Goal: Task Accomplishment & Management: Use online tool/utility

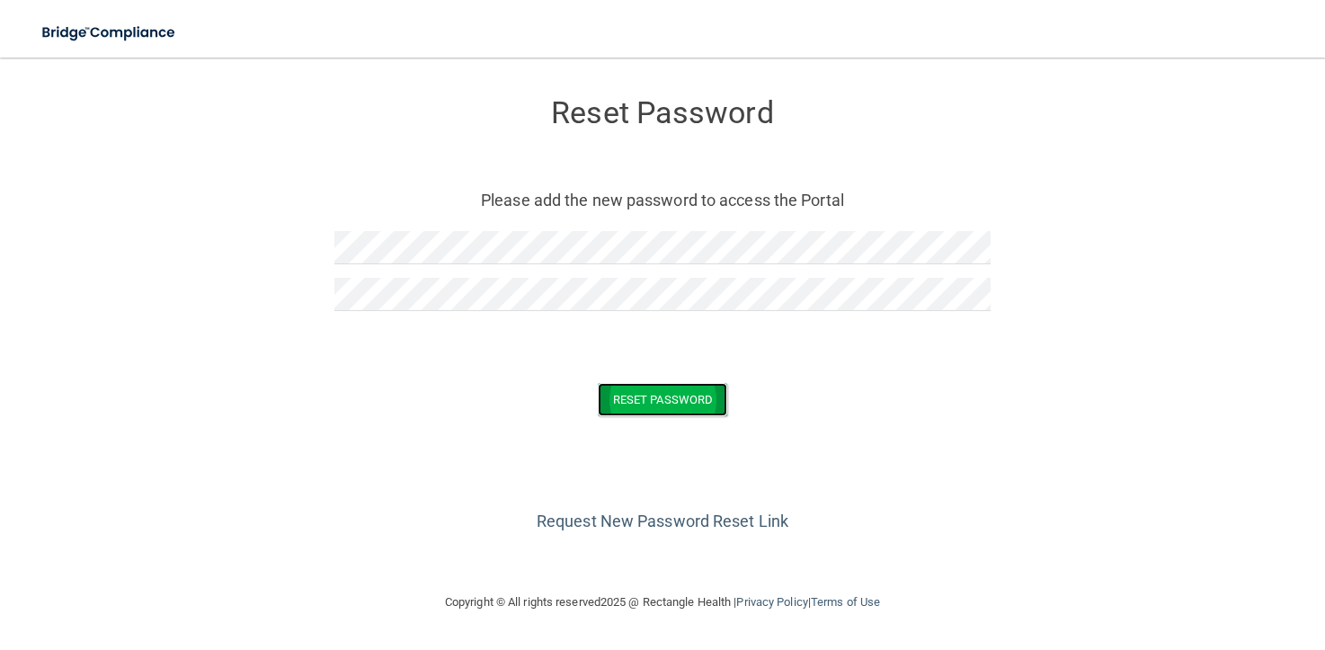
click at [629, 391] on button "Reset Password" at bounding box center [662, 399] width 129 height 33
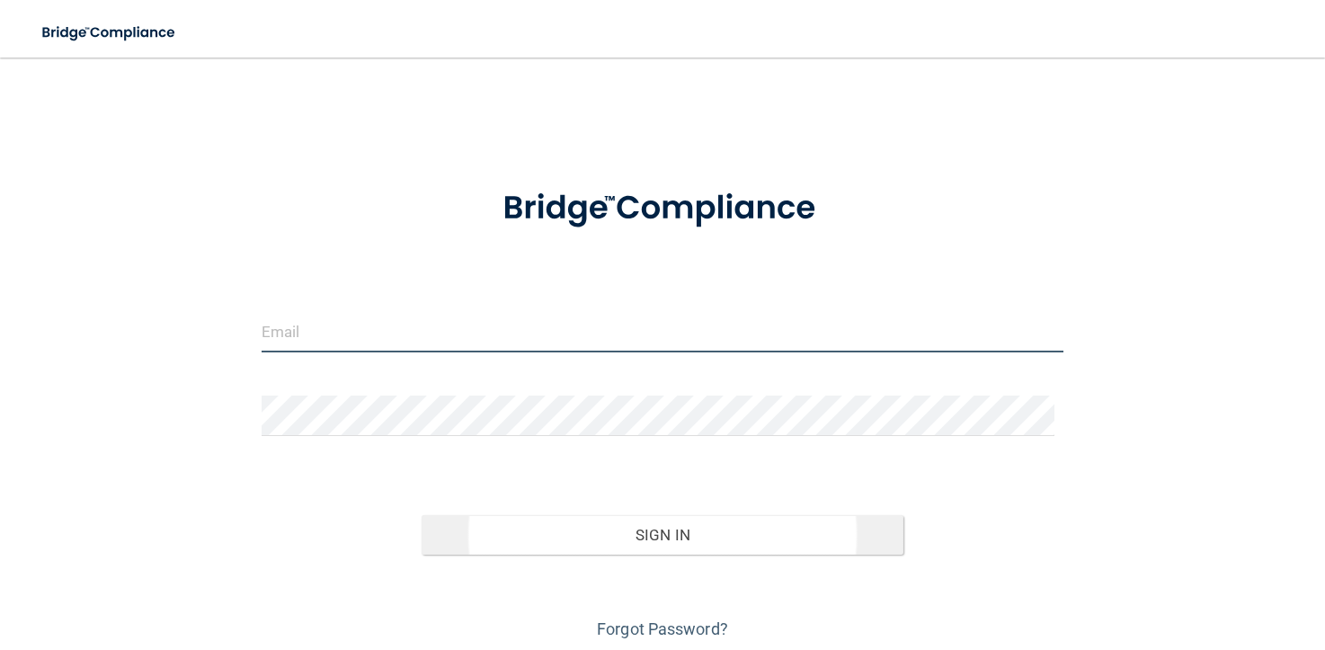
type input "[EMAIL_ADDRESS][DOMAIN_NAME]"
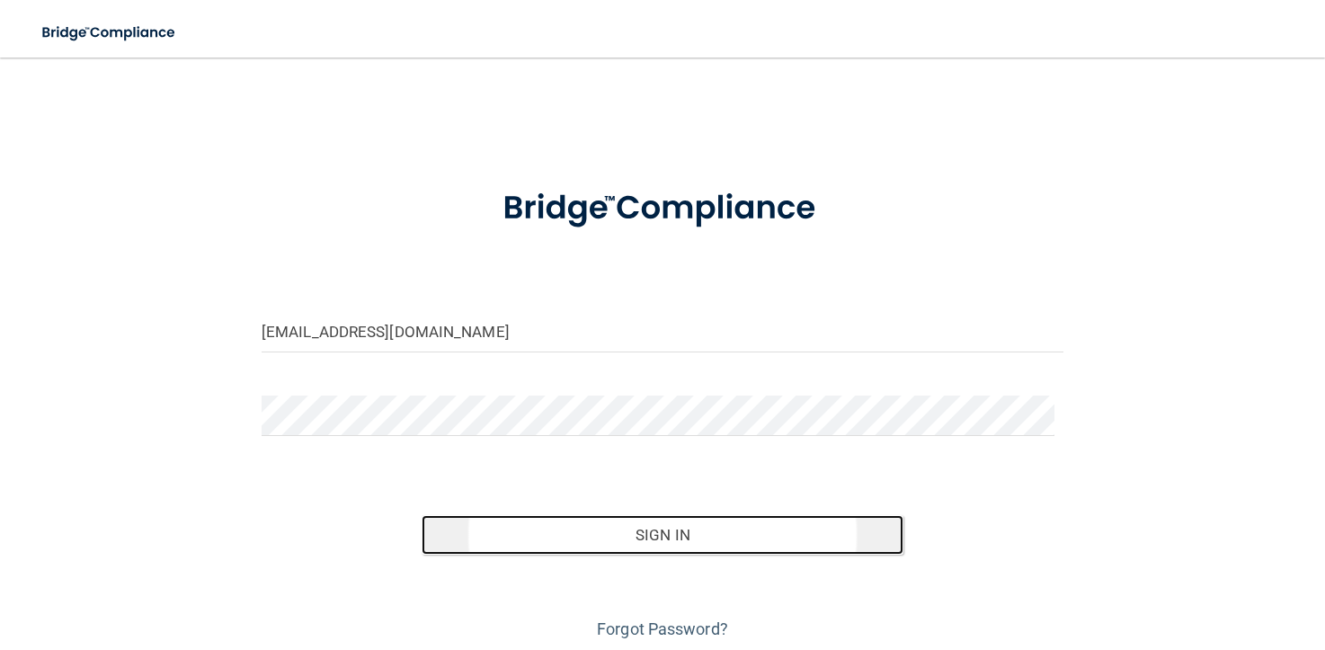
click at [650, 529] on button "Sign In" at bounding box center [662, 535] width 481 height 40
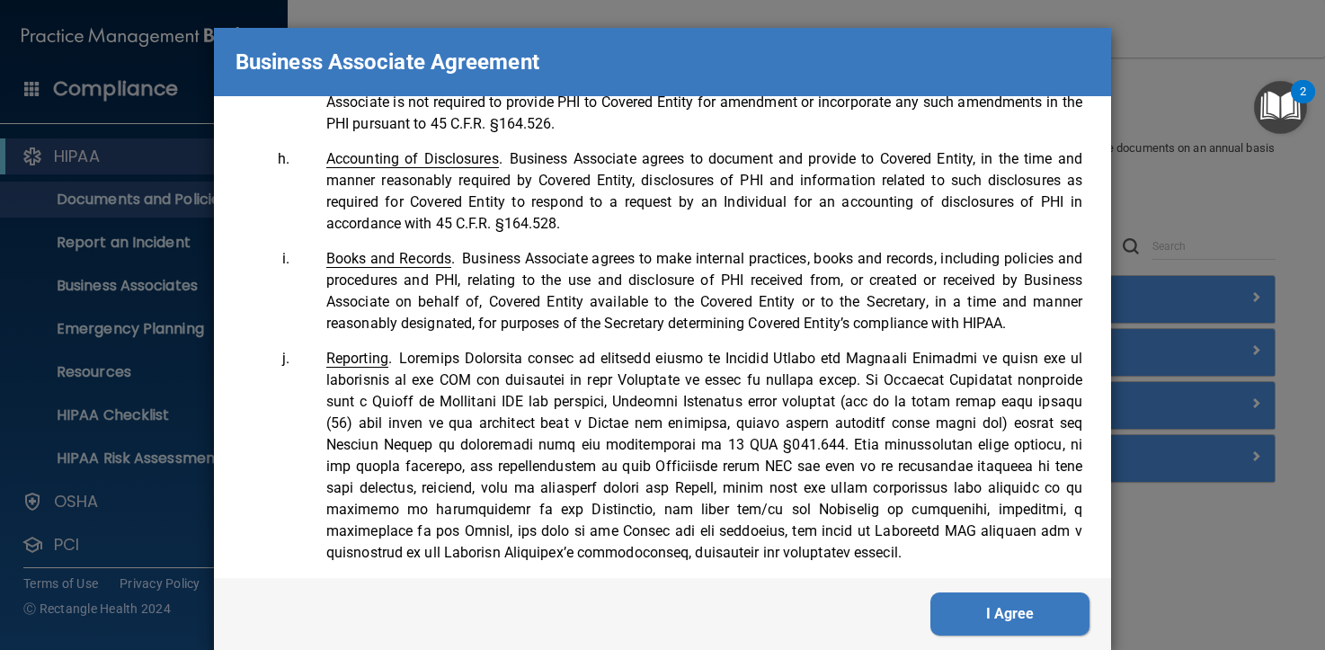
scroll to position [1403, 0]
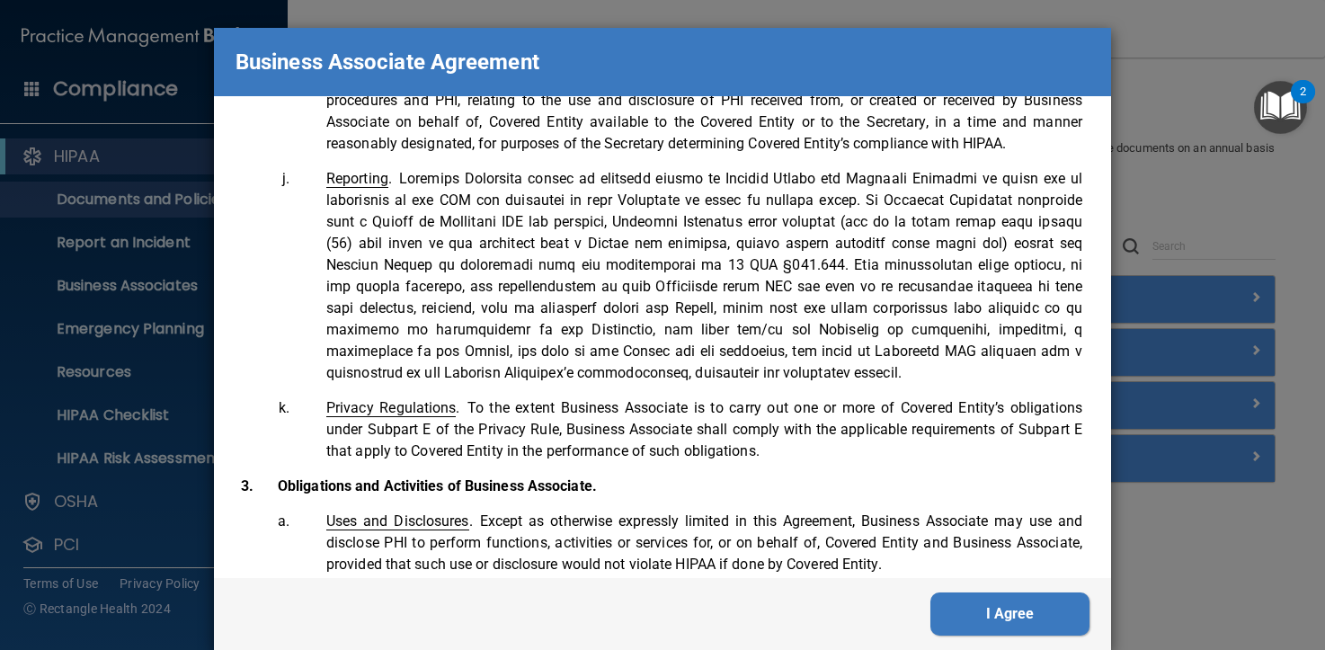
click at [1018, 615] on button "I Agree" at bounding box center [1010, 613] width 159 height 43
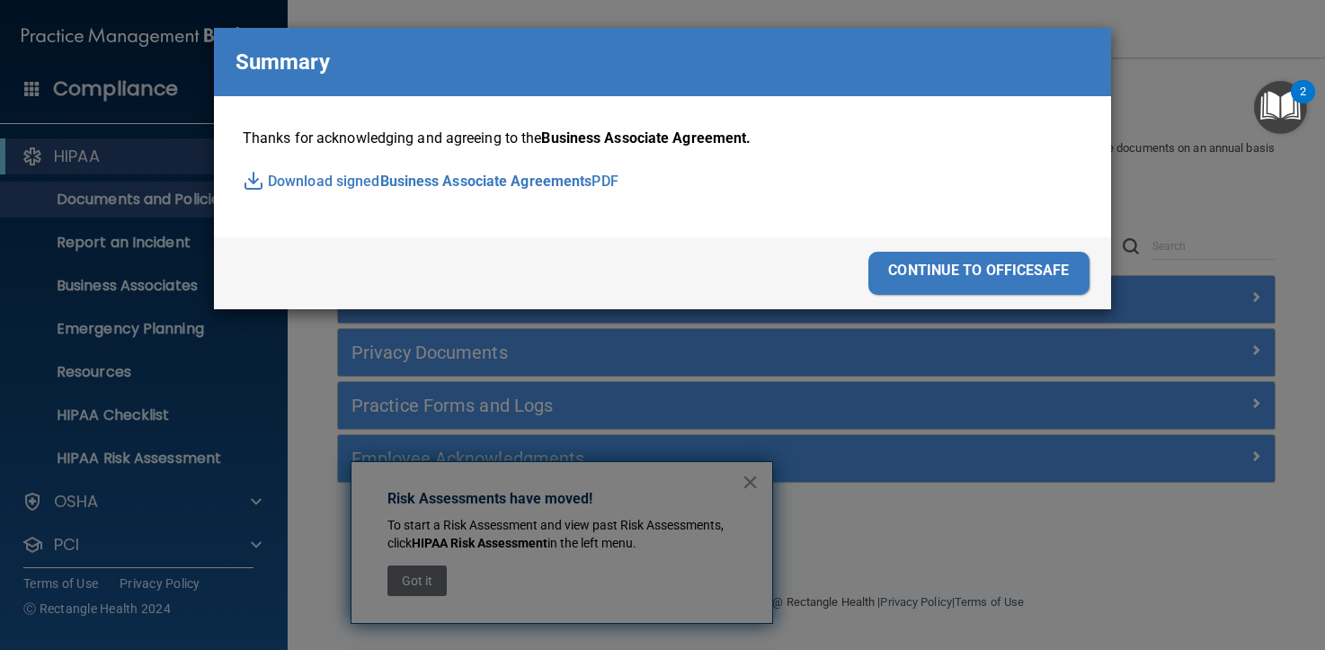
click at [927, 272] on div "continue to officesafe" at bounding box center [979, 273] width 221 height 43
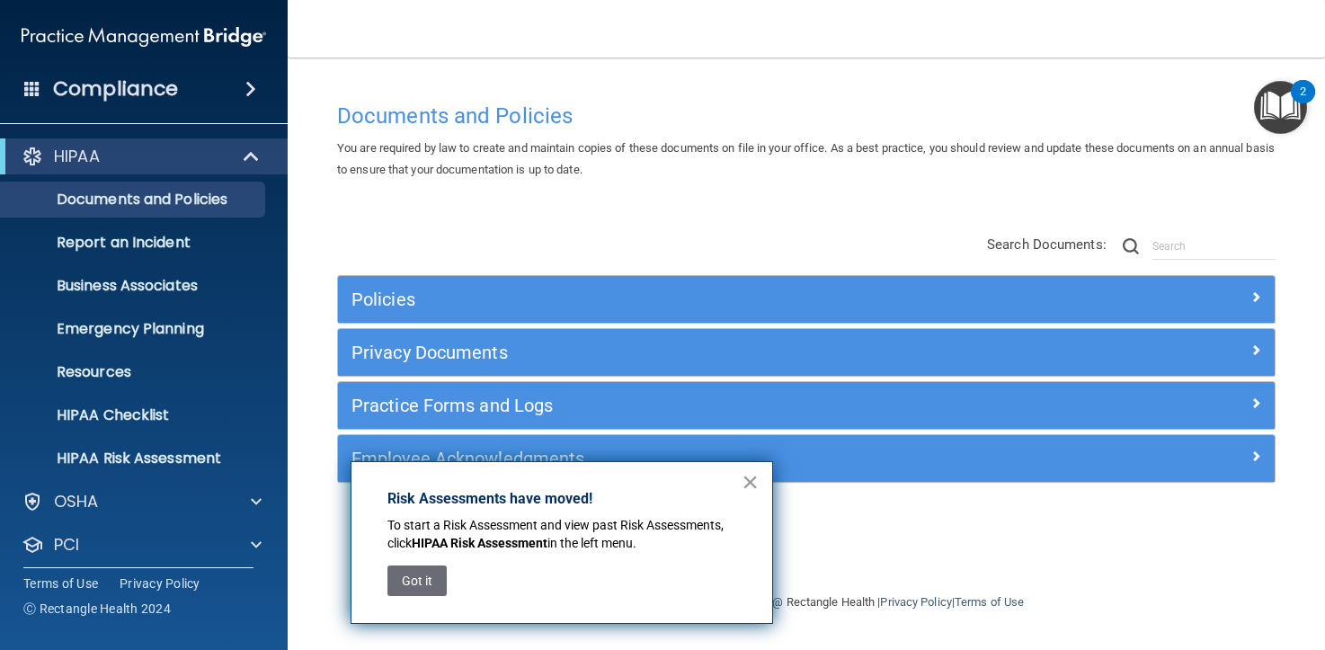
click at [745, 485] on button "×" at bounding box center [750, 482] width 17 height 29
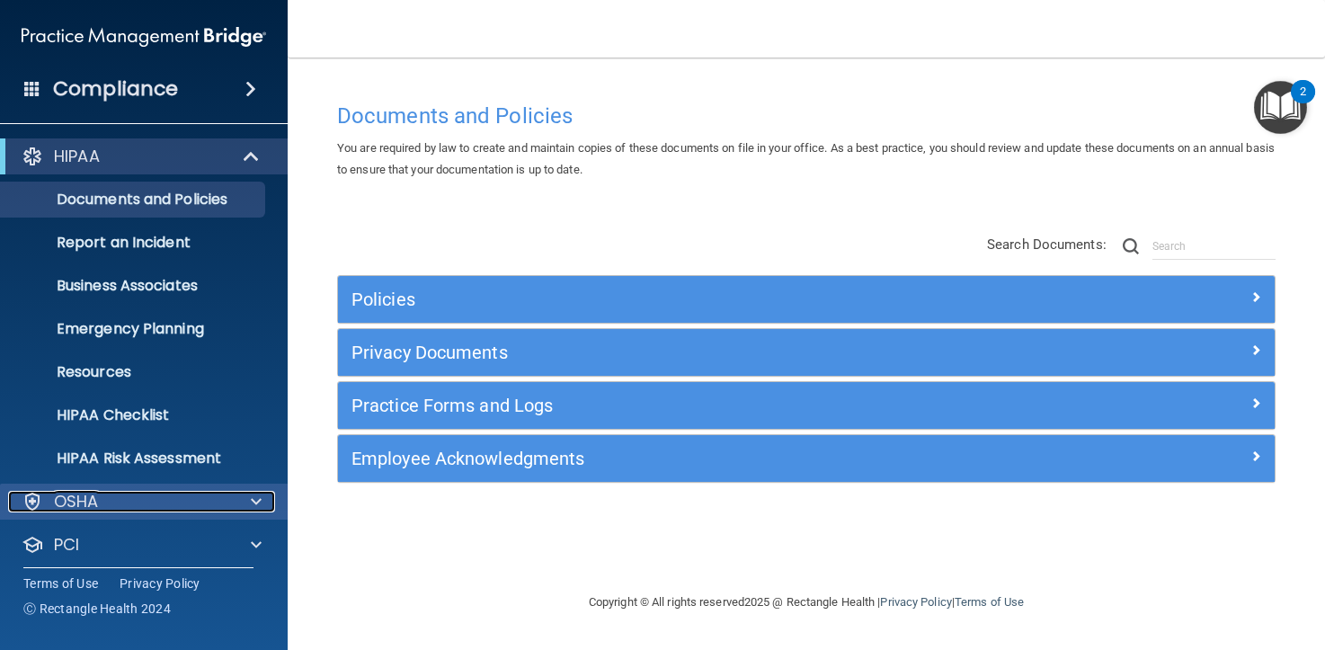
click at [229, 494] on div "OSHA" at bounding box center [119, 502] width 223 height 22
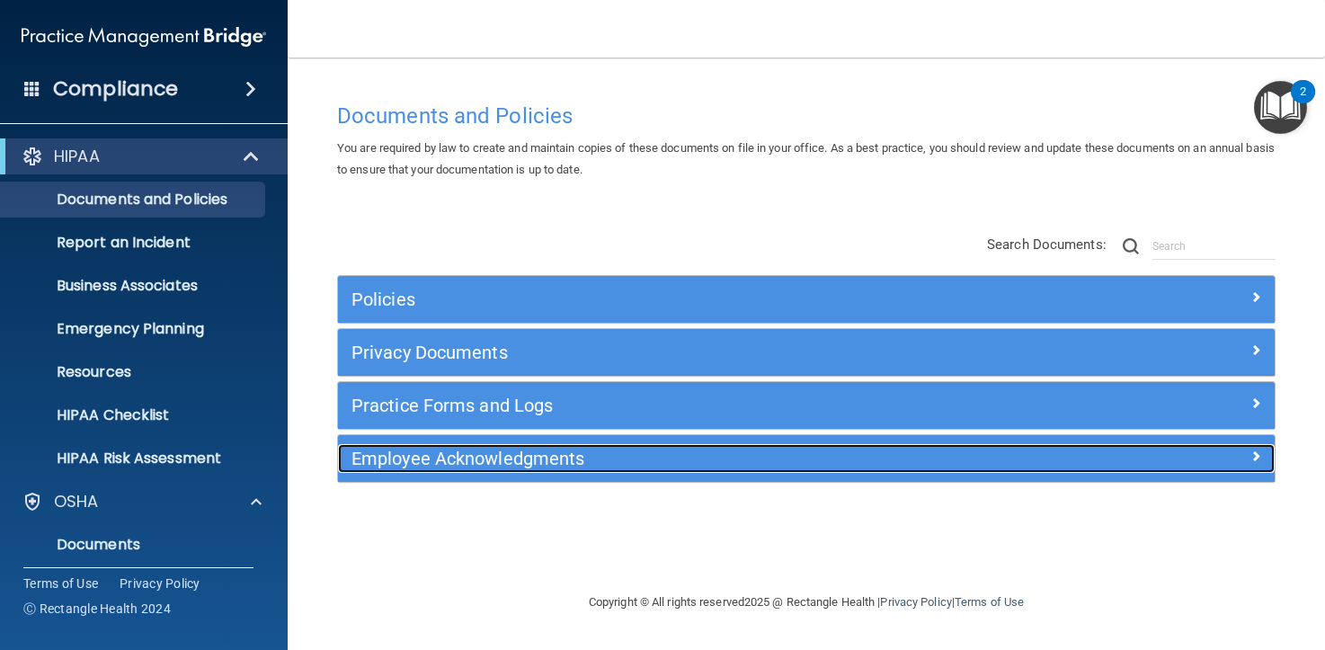
click at [1207, 450] on div at bounding box center [1158, 455] width 235 height 22
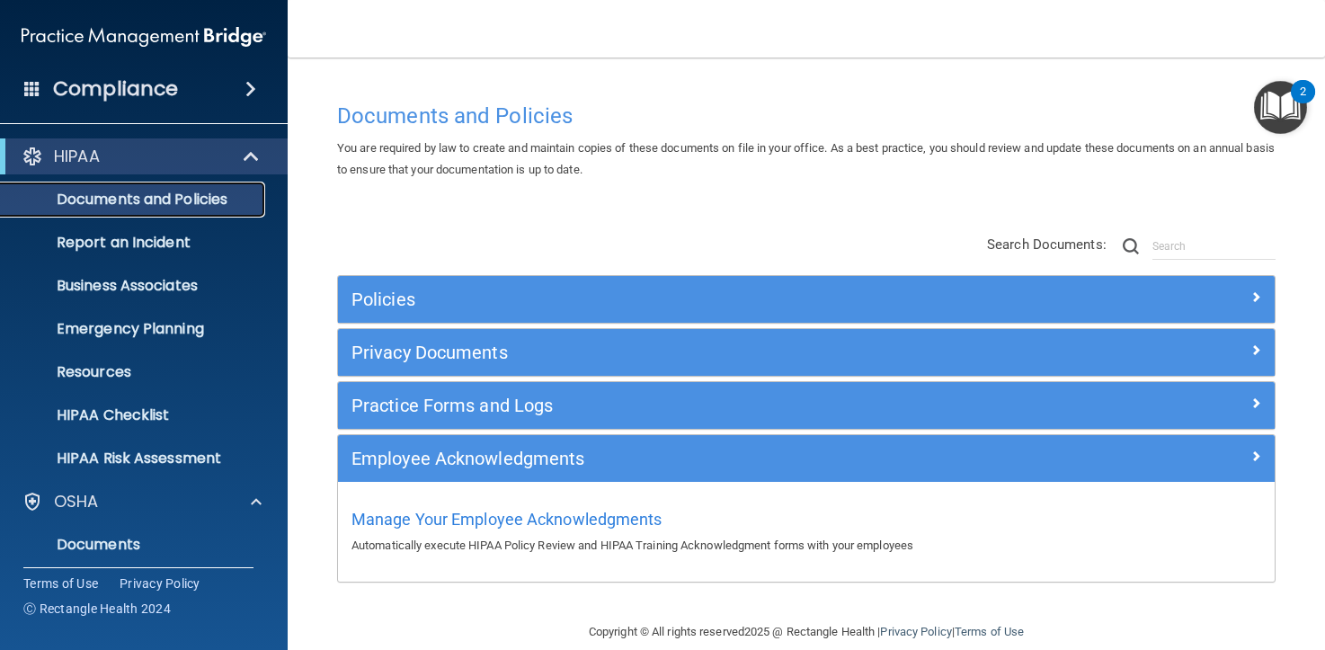
click at [192, 205] on p "Documents and Policies" at bounding box center [134, 200] width 245 height 18
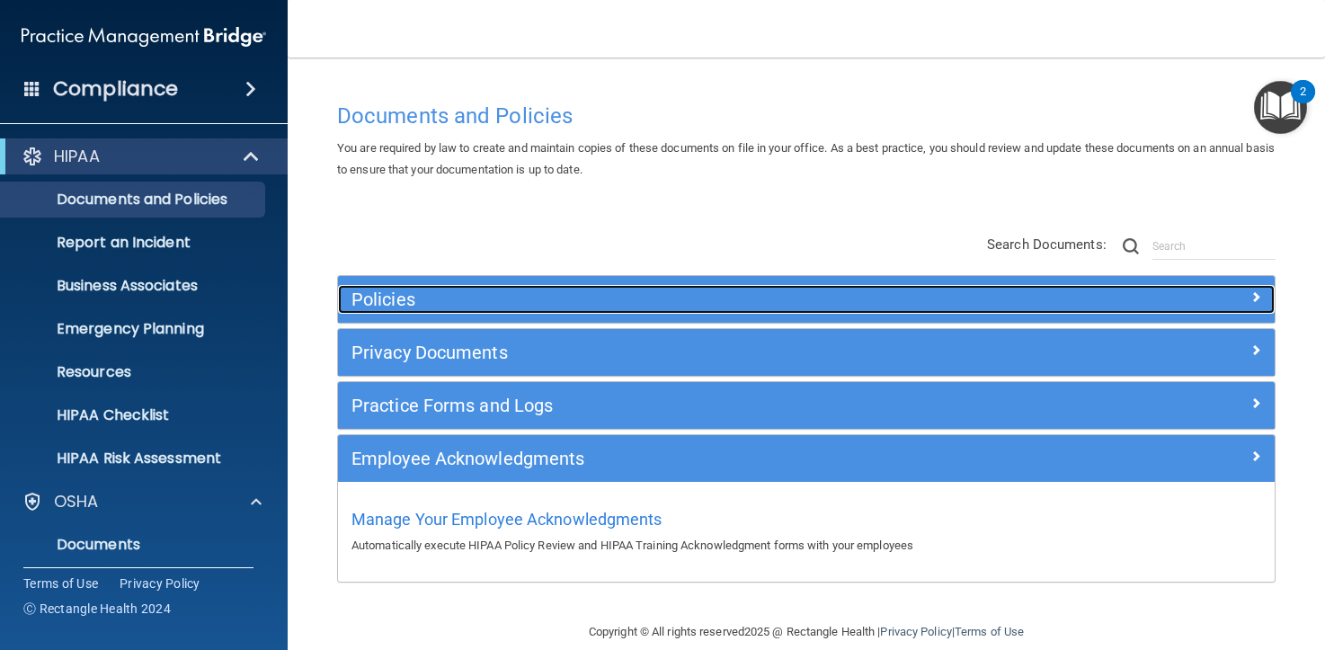
click at [1251, 299] on span at bounding box center [1256, 297] width 11 height 22
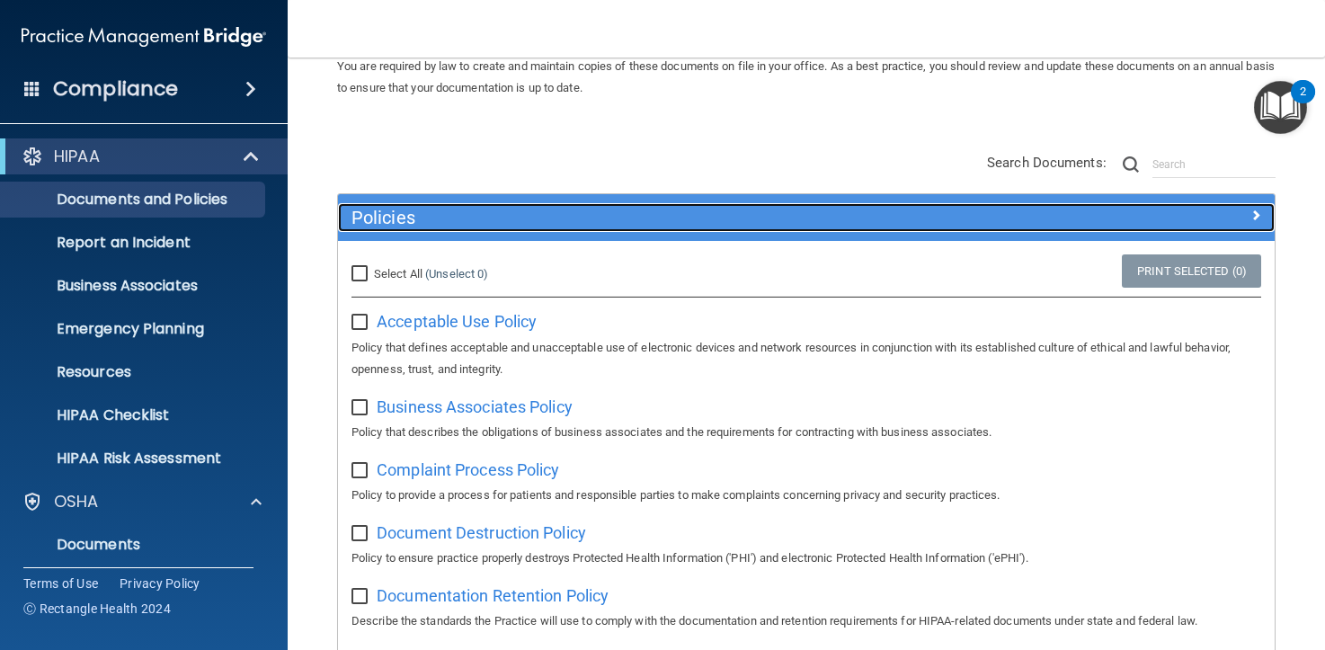
scroll to position [0, 0]
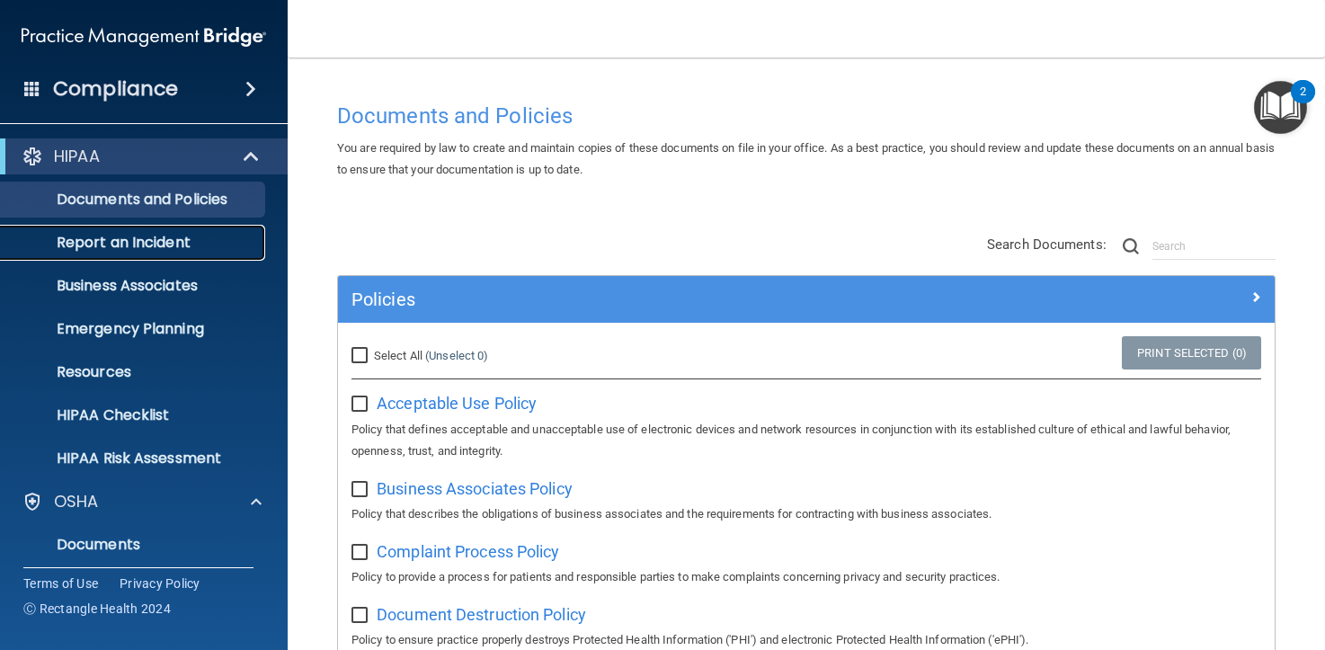
click at [158, 244] on p "Report an Incident" at bounding box center [134, 243] width 245 height 18
